Goal: Information Seeking & Learning: Learn about a topic

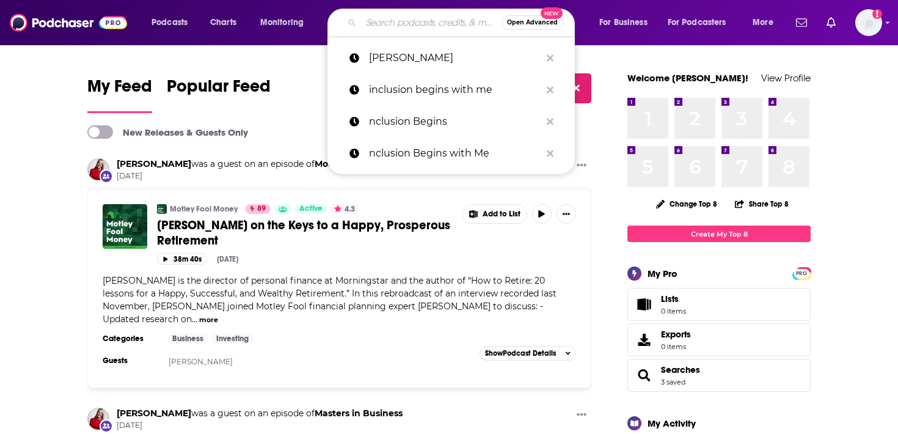
click at [425, 22] on input "Search podcasts, credits, & more..." at bounding box center [431, 23] width 141 height 20
click at [414, 52] on p "[PERSON_NAME]" at bounding box center [455, 58] width 172 height 32
type input "[PERSON_NAME]"
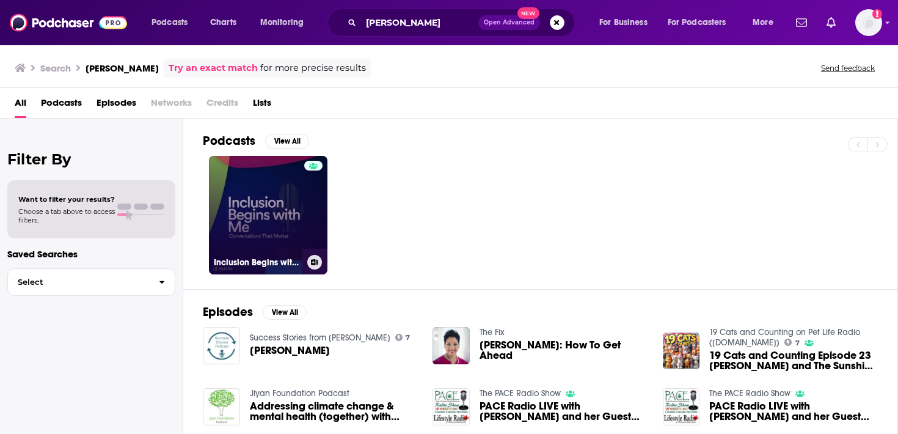
click at [262, 219] on link "Inclusion Begins with Me: Conversations That Matter" at bounding box center [268, 215] width 119 height 119
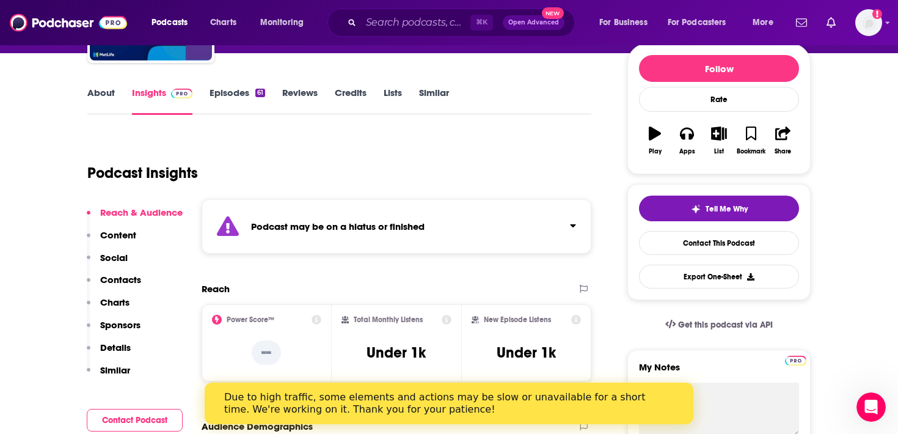
scroll to position [44, 0]
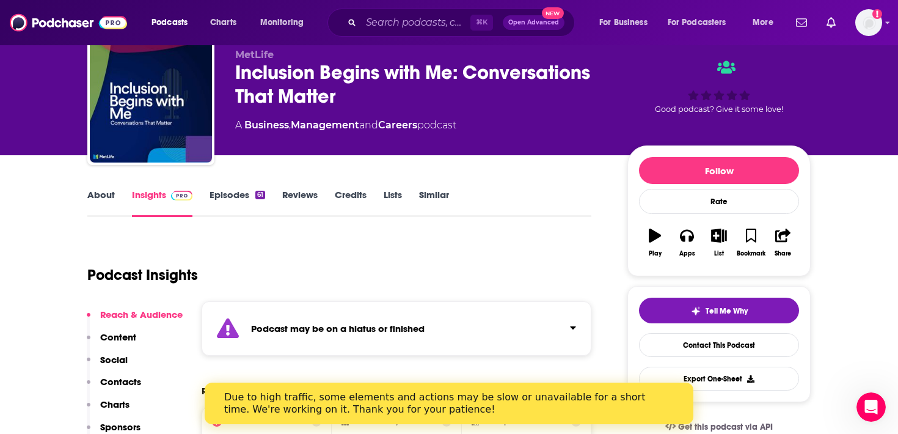
click at [101, 197] on link "About" at bounding box center [101, 203] width 28 height 28
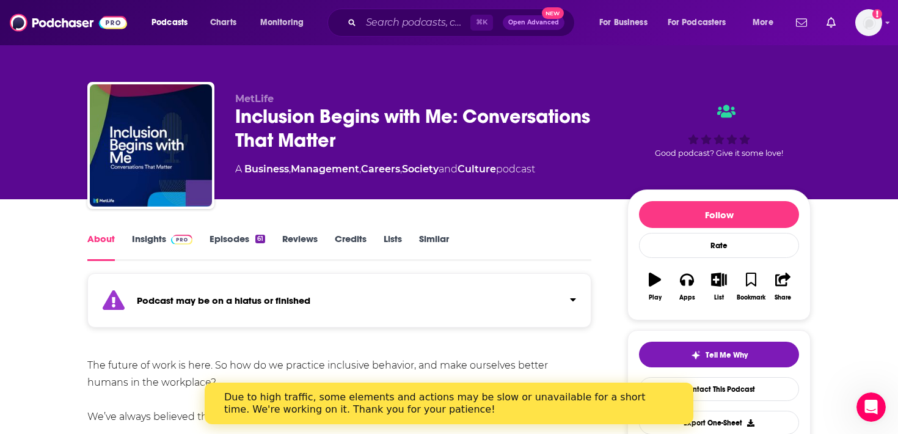
click at [345, 242] on link "Credits" at bounding box center [351, 247] width 32 height 28
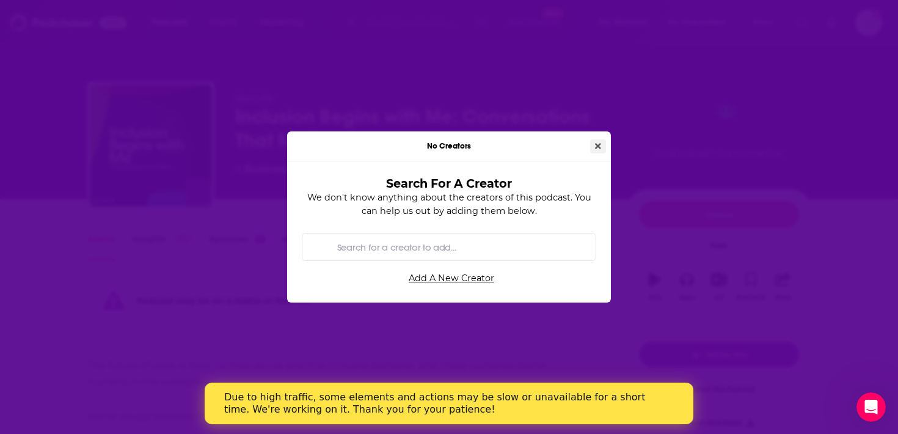
click at [597, 140] on button "Close" at bounding box center [598, 146] width 16 height 14
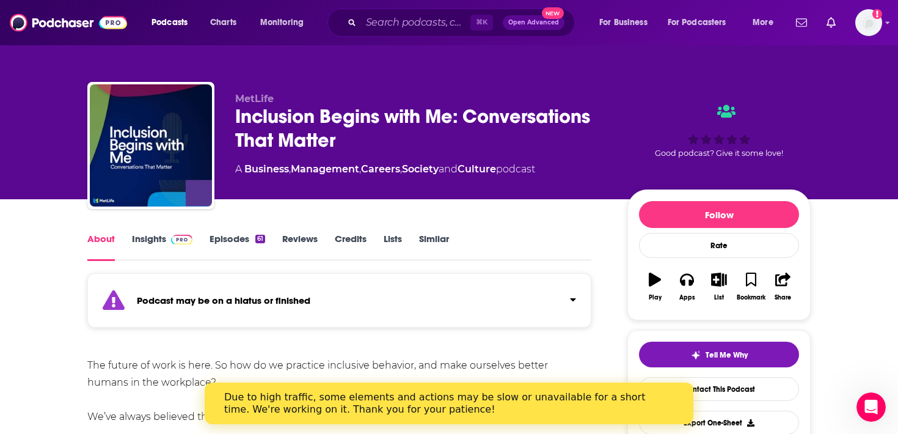
click at [231, 237] on link "Episodes 61" at bounding box center [238, 247] width 56 height 28
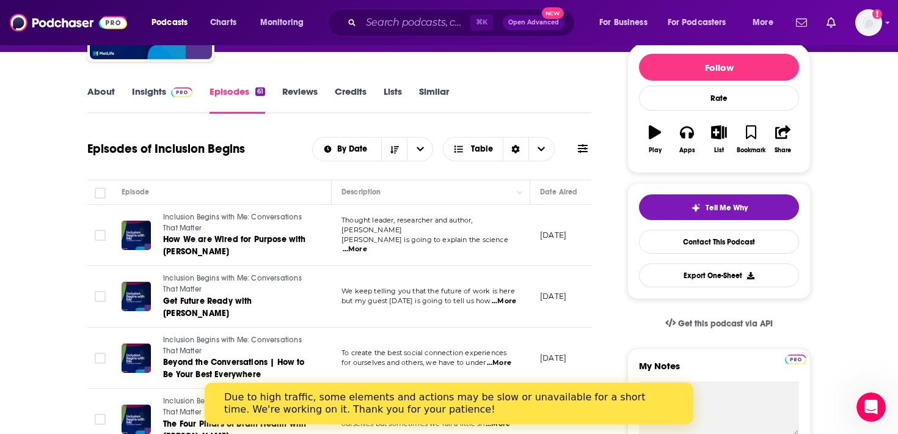
scroll to position [150, 0]
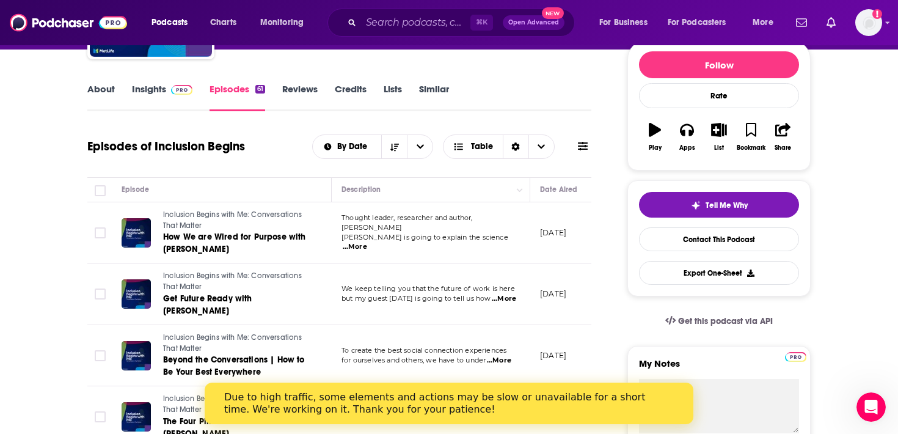
click at [98, 88] on link "About" at bounding box center [101, 97] width 28 height 28
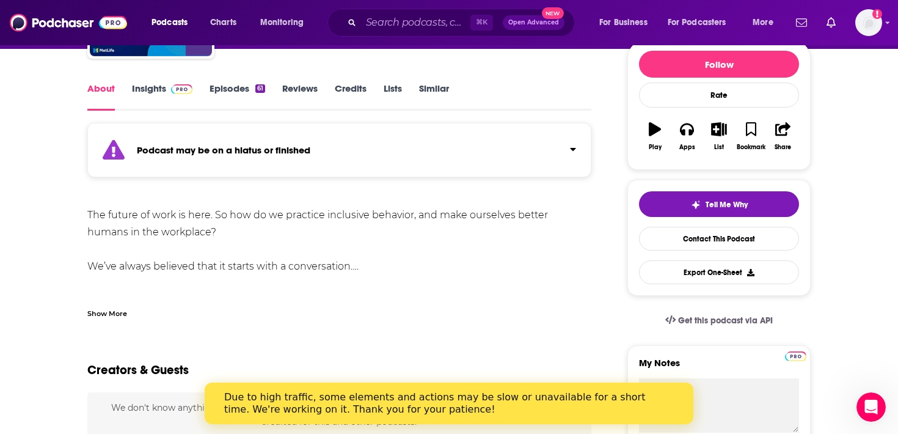
scroll to position [191, 0]
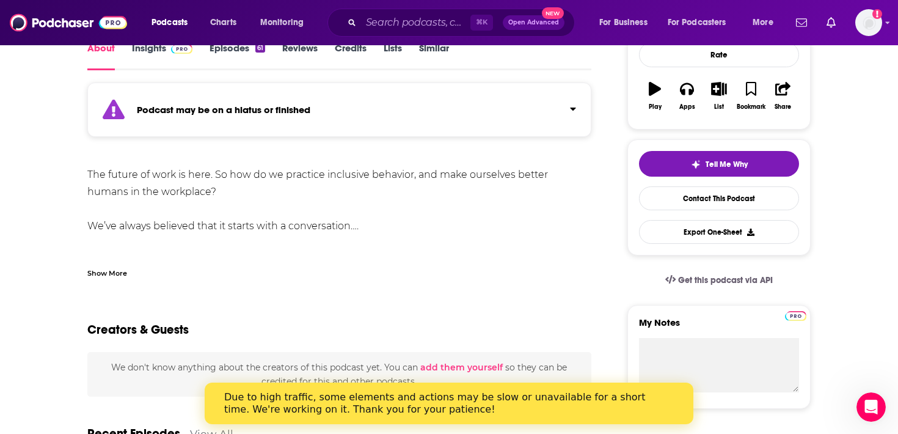
click at [114, 274] on div "Show More" at bounding box center [107, 272] width 40 height 12
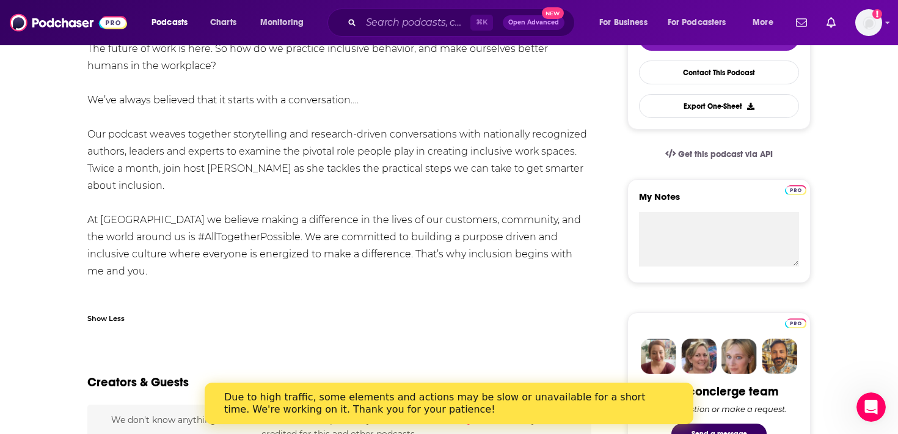
scroll to position [0, 0]
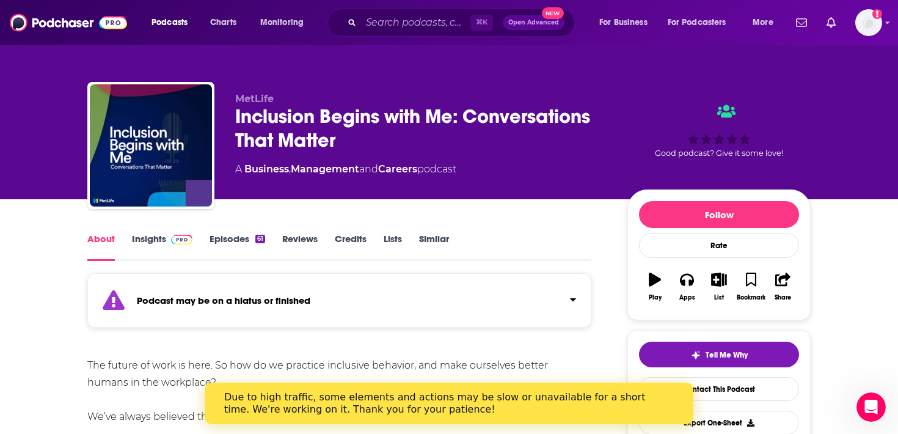
click at [241, 236] on link "Episodes 61" at bounding box center [238, 247] width 56 height 28
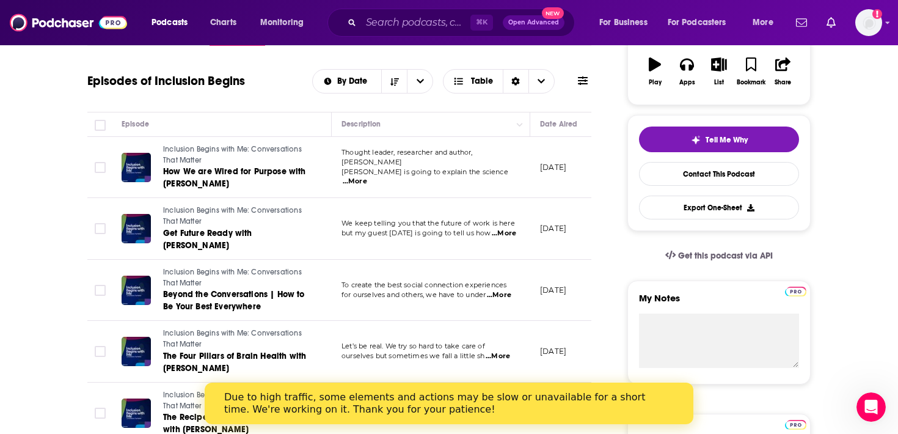
scroll to position [218, 0]
